Goal: Find specific page/section: Find specific page/section

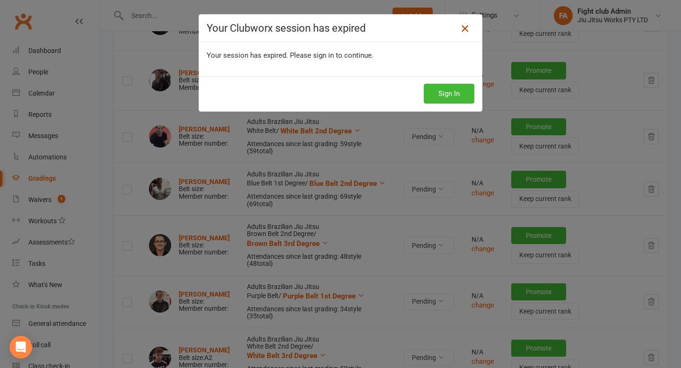
click at [459, 30] on icon at bounding box center [464, 28] width 11 height 11
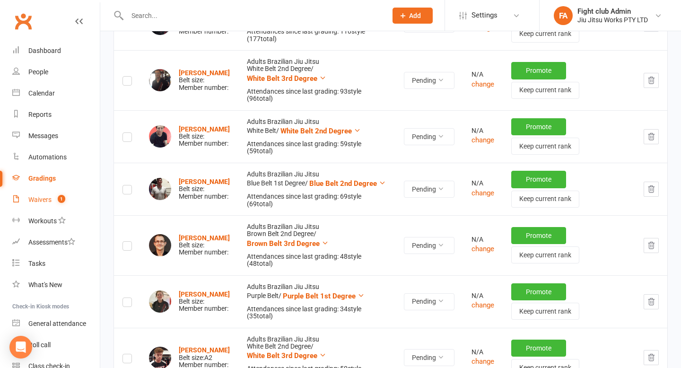
click at [44, 201] on div "Waivers" at bounding box center [39, 200] width 23 height 8
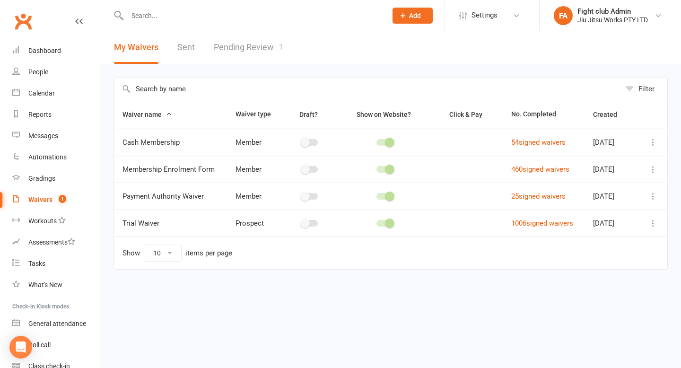
click at [155, 223] on span "Trial Waiver" at bounding box center [140, 223] width 37 height 18
click at [519, 221] on link "1006 signed waivers" at bounding box center [542, 223] width 62 height 9
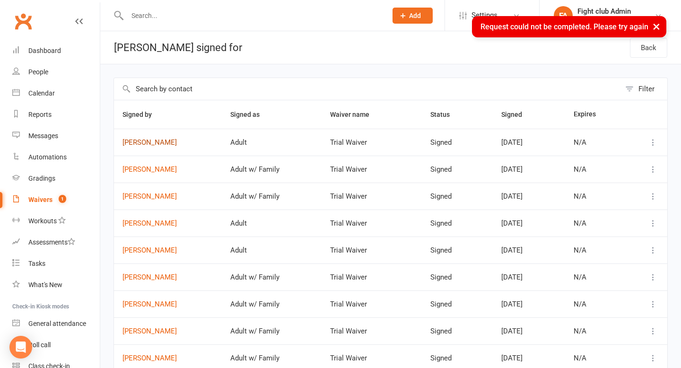
click at [161, 146] on link "[PERSON_NAME]" at bounding box center [167, 143] width 91 height 8
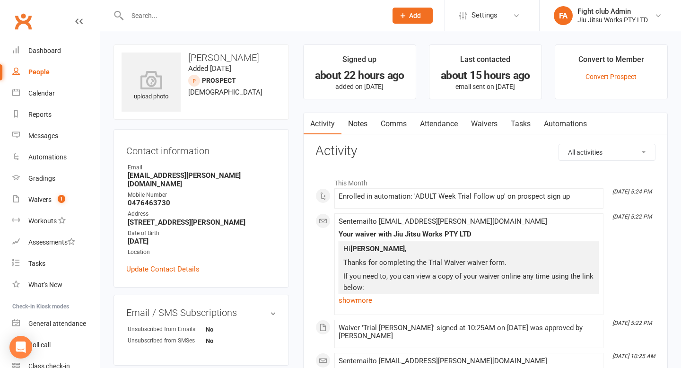
click at [477, 130] on link "Waivers" at bounding box center [484, 124] width 40 height 22
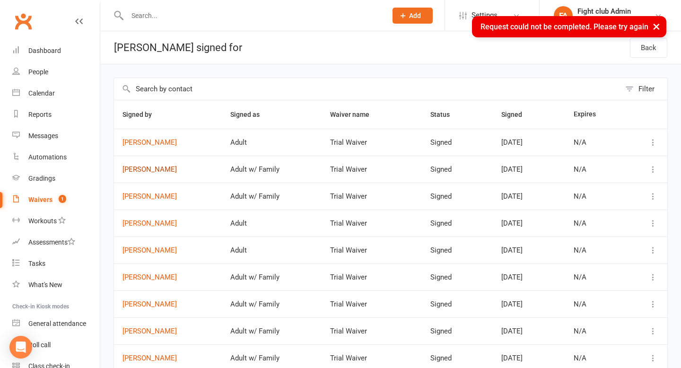
click at [162, 170] on link "[PERSON_NAME]" at bounding box center [167, 170] width 91 height 8
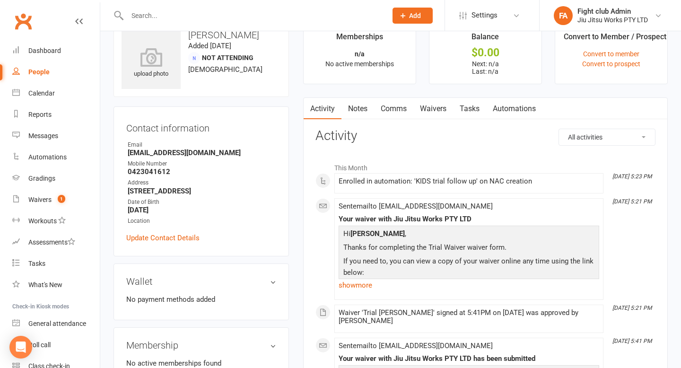
scroll to position [0, 0]
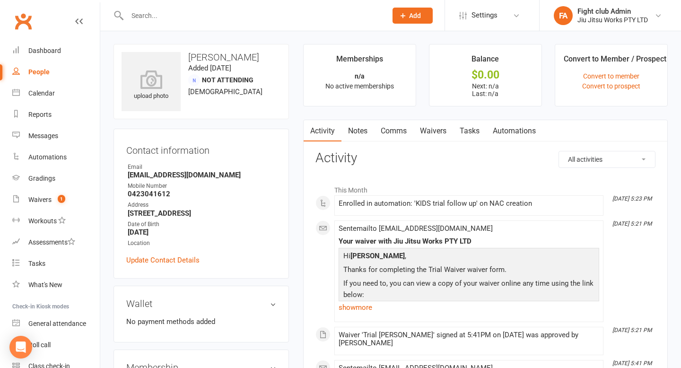
click at [438, 127] on link "Waivers" at bounding box center [433, 131] width 40 height 22
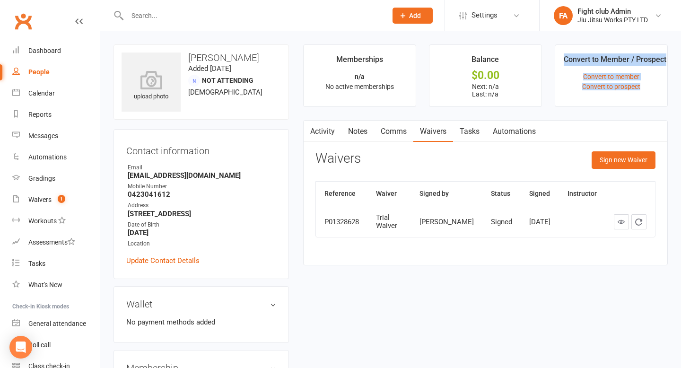
drag, startPoint x: 558, startPoint y: 59, endPoint x: 608, endPoint y: 106, distance: 68.9
click at [608, 106] on main "Memberships n/a No active memberships Balance $0.00 Next: n/a Last: n/a Convert…" at bounding box center [485, 159] width 379 height 230
